Goal: Task Accomplishment & Management: Complete application form

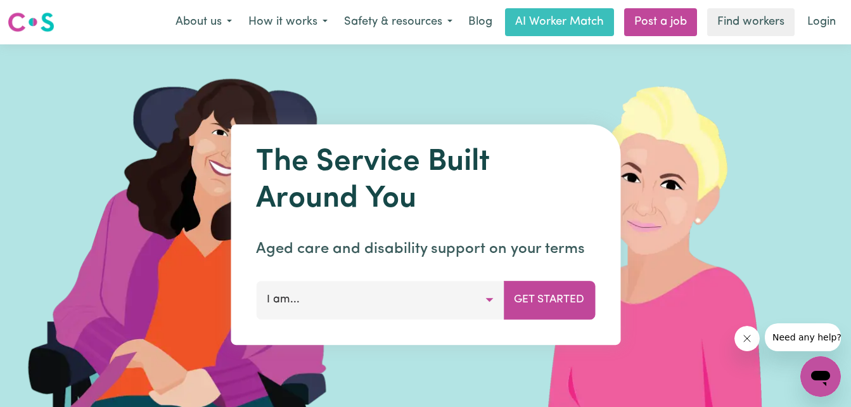
click at [487, 304] on button "I am..." at bounding box center [380, 300] width 248 height 38
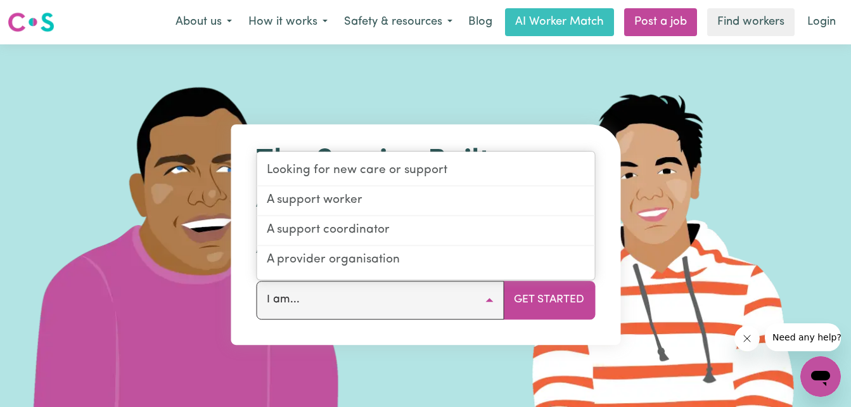
click at [487, 304] on button "I am..." at bounding box center [380, 300] width 248 height 38
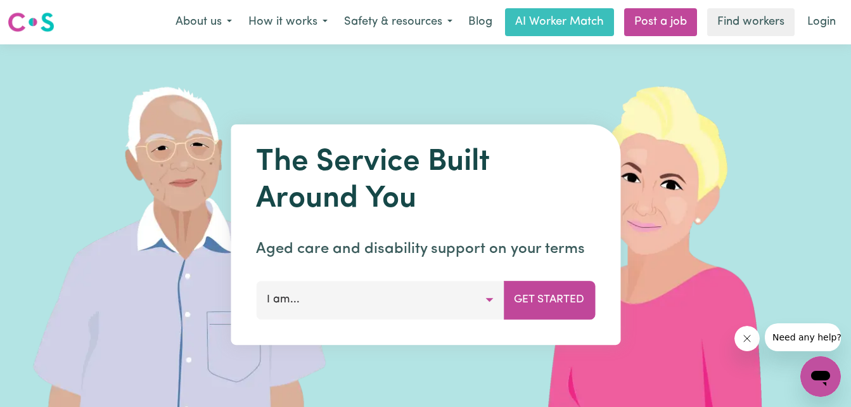
click at [488, 298] on button "I am..." at bounding box center [380, 300] width 248 height 38
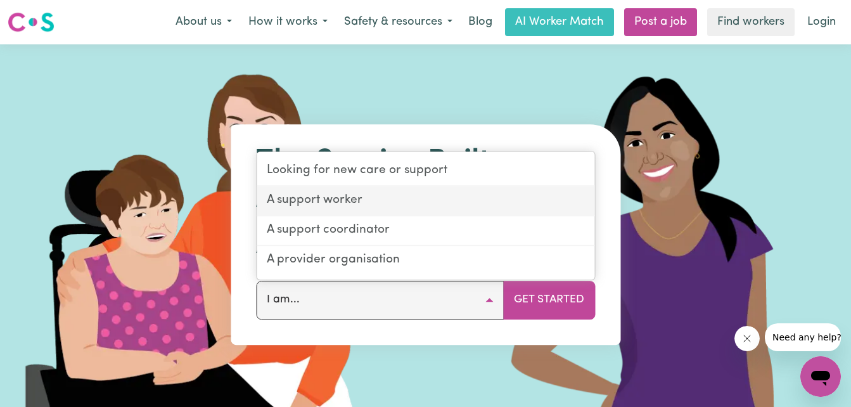
click at [350, 200] on link "A support worker" at bounding box center [426, 201] width 338 height 30
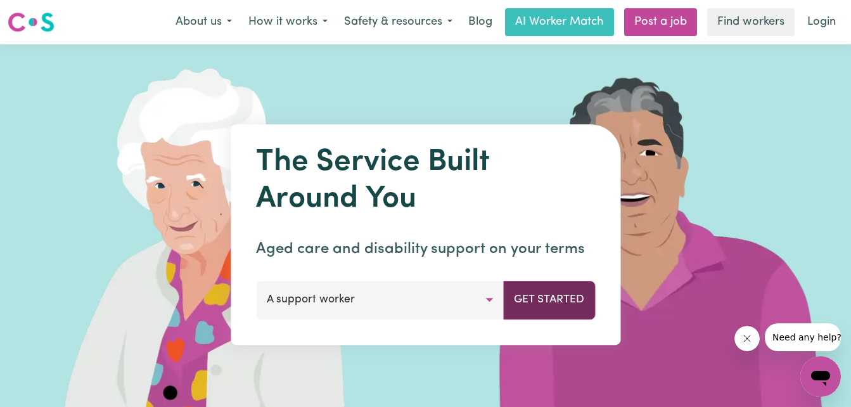
click at [536, 297] on button "Get Started" at bounding box center [549, 300] width 92 height 38
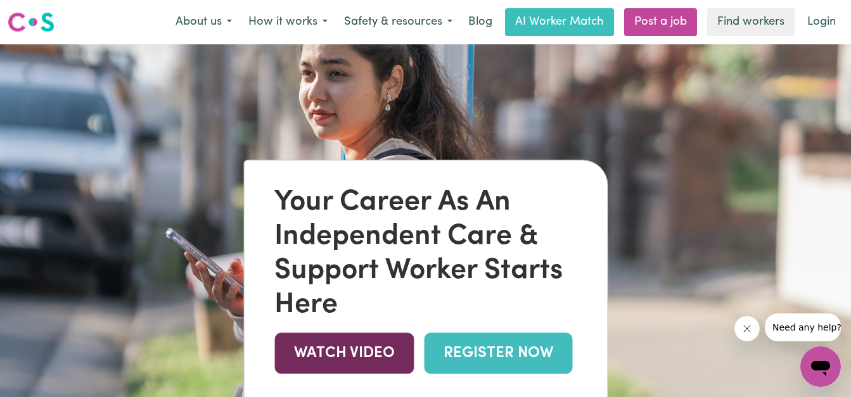
click at [317, 354] on link "WATCH VIDEO" at bounding box center [343, 353] width 139 height 41
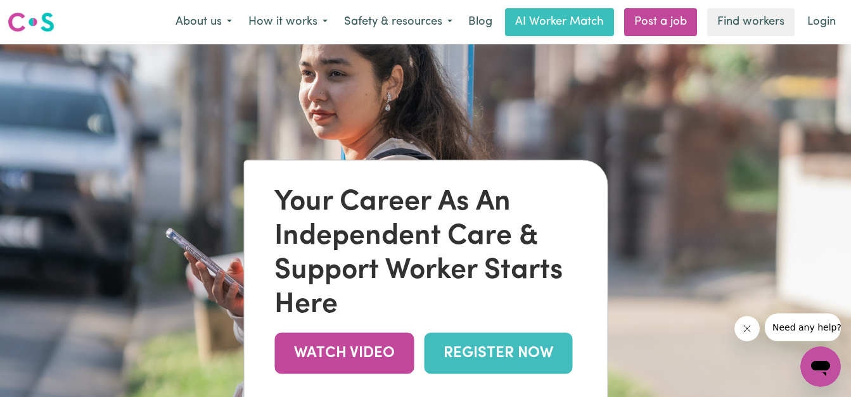
click at [479, 360] on link "REGISTER NOW" at bounding box center [498, 353] width 148 height 41
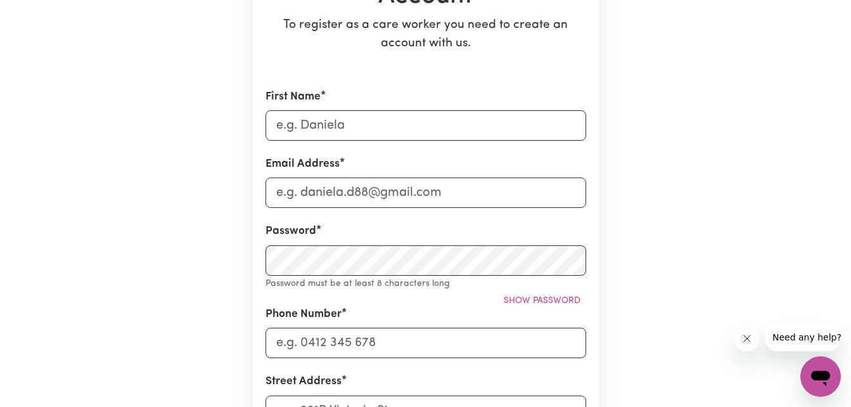
scroll to position [203, 0]
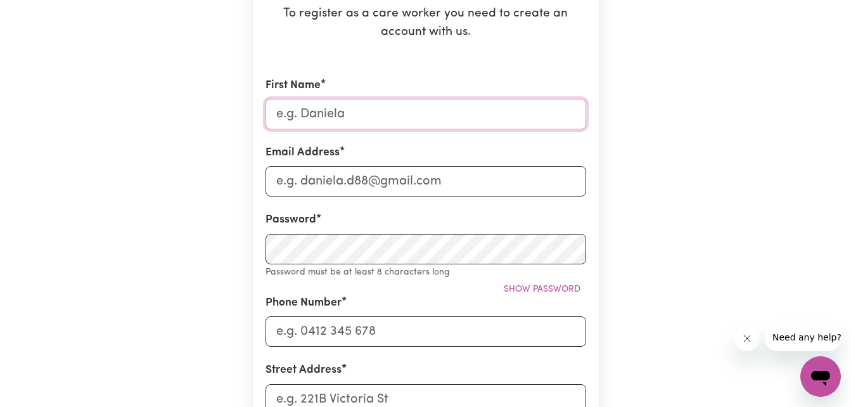
click at [349, 113] on input "First Name" at bounding box center [426, 114] width 321 height 30
type input "[PERSON_NAME]"
click at [446, 183] on input "Email Address" at bounding box center [426, 181] width 321 height 30
type input "[EMAIL_ADDRESS][DOMAIN_NAME]"
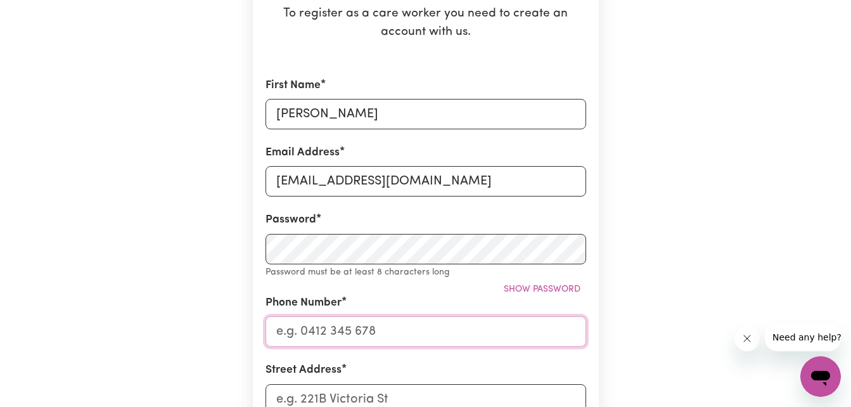
type input "0425703921"
type input "[STREET_ADDRESS][PERSON_NAME]"
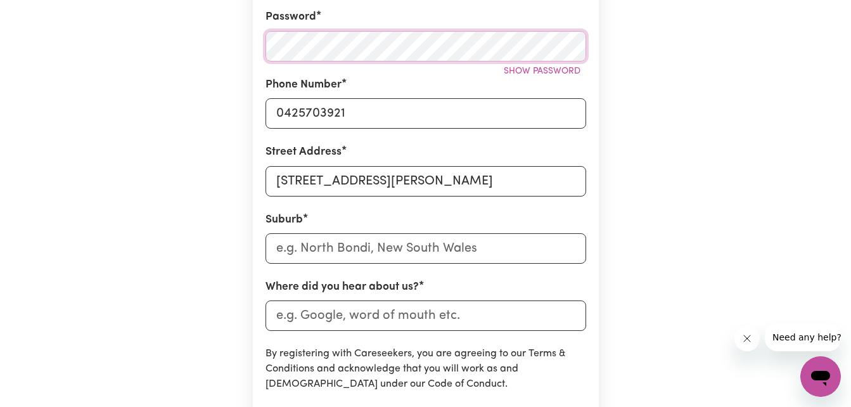
scroll to position [431, 0]
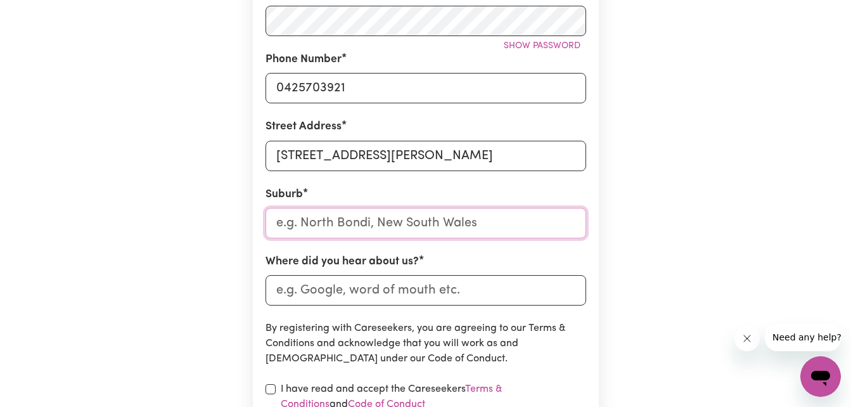
click at [488, 223] on input "text" at bounding box center [426, 223] width 321 height 30
type input "Gro"
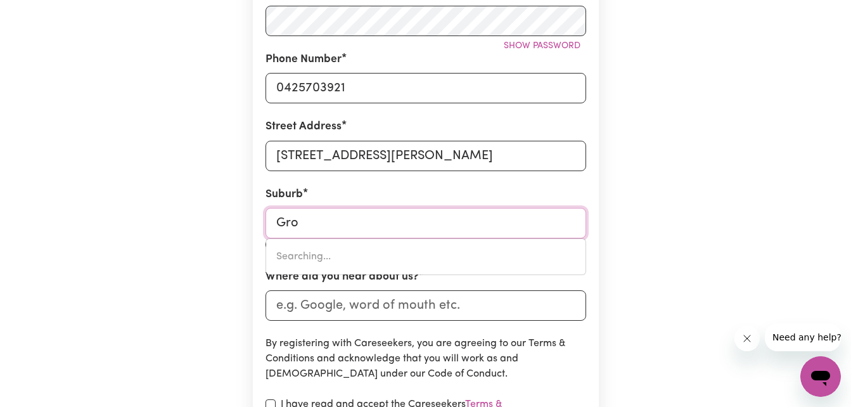
type input "[PERSON_NAME], [GEOGRAPHIC_DATA], 2666"
type input "Grov"
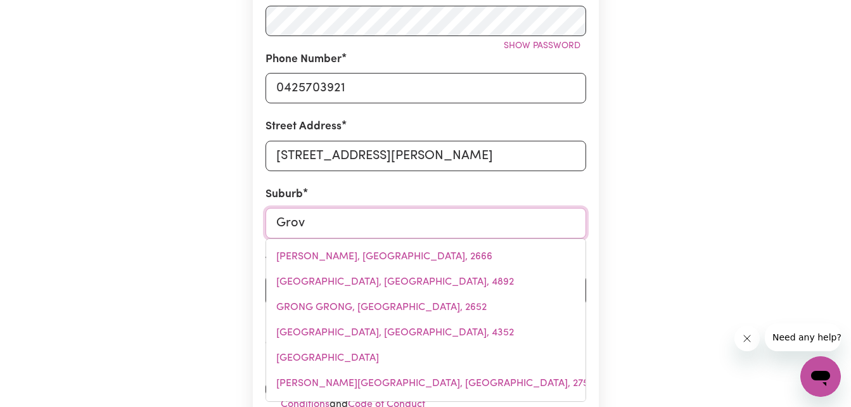
type input "GrovE, [GEOGRAPHIC_DATA], 7109"
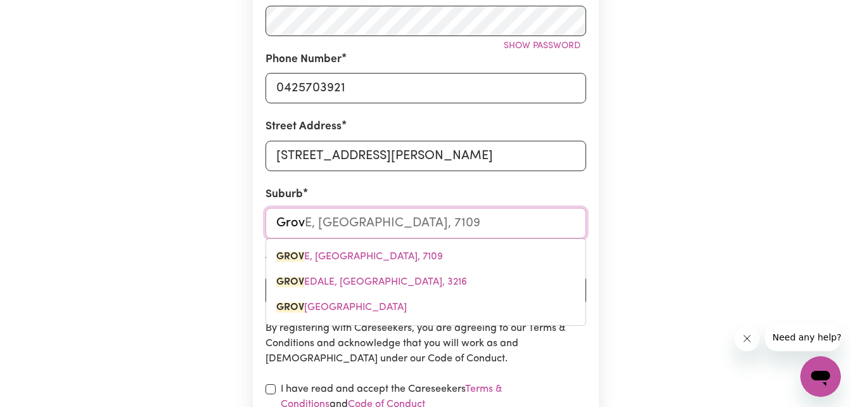
type input "Grove"
type input "[GEOGRAPHIC_DATA], [GEOGRAPHIC_DATA], 7109"
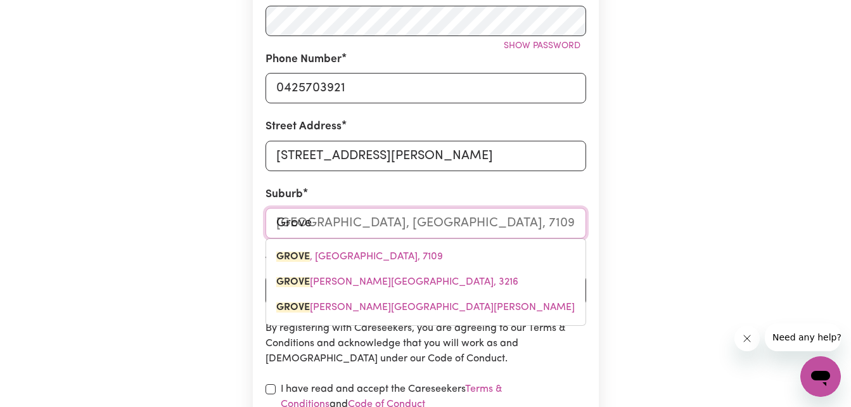
type input "Groved"
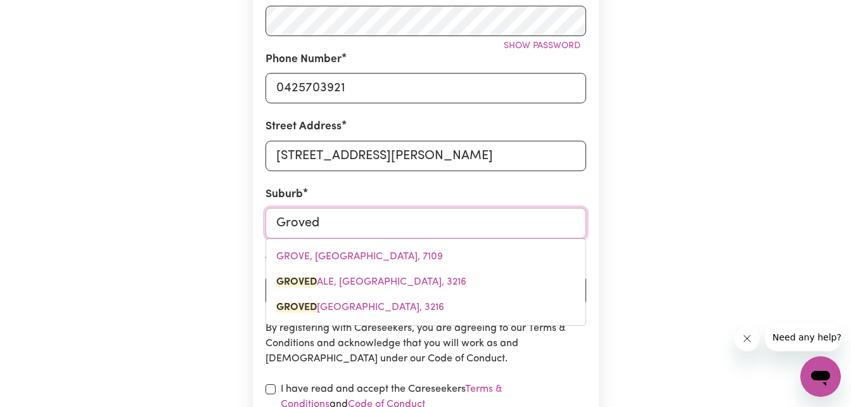
type input "GrovedALE, Victoria, 3216"
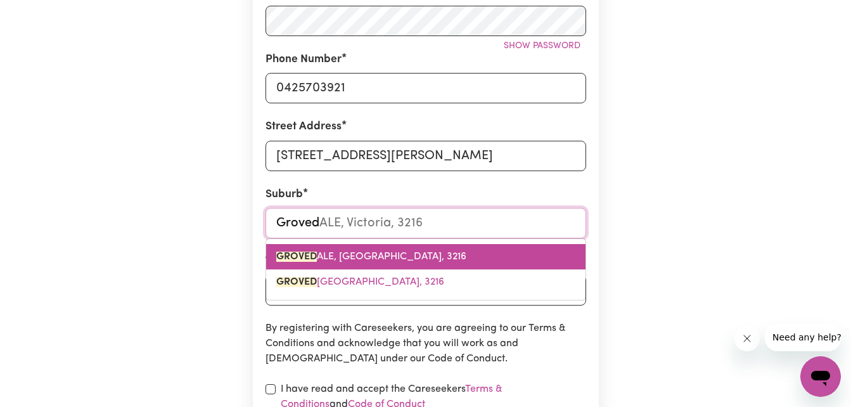
click at [365, 261] on span "GROVED ALE, Victoria, 3216" at bounding box center [371, 257] width 190 height 10
